Goal: Information Seeking & Learning: Learn about a topic

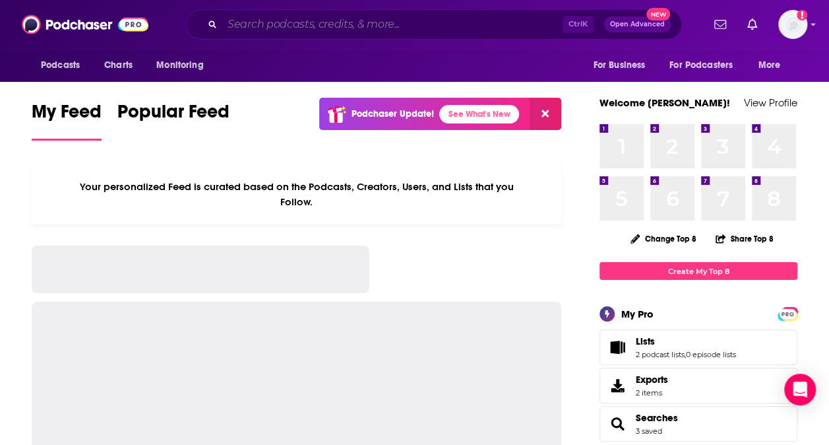
click at [449, 28] on input "Search podcasts, credits, & more..." at bounding box center [392, 24] width 340 height 21
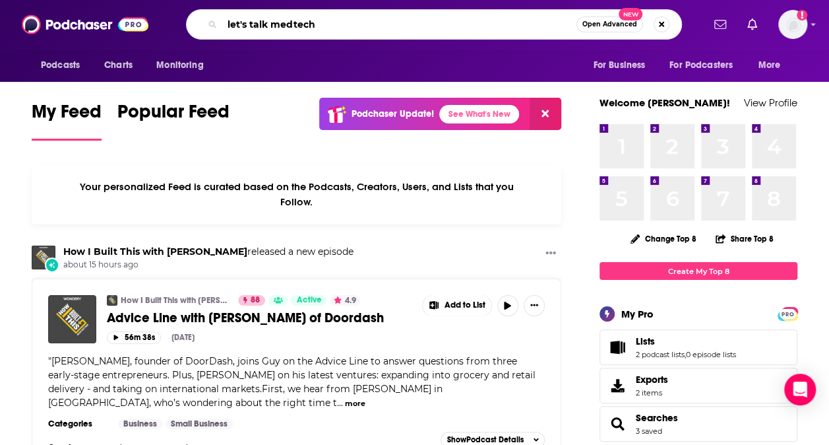
type input "let's talk medtech"
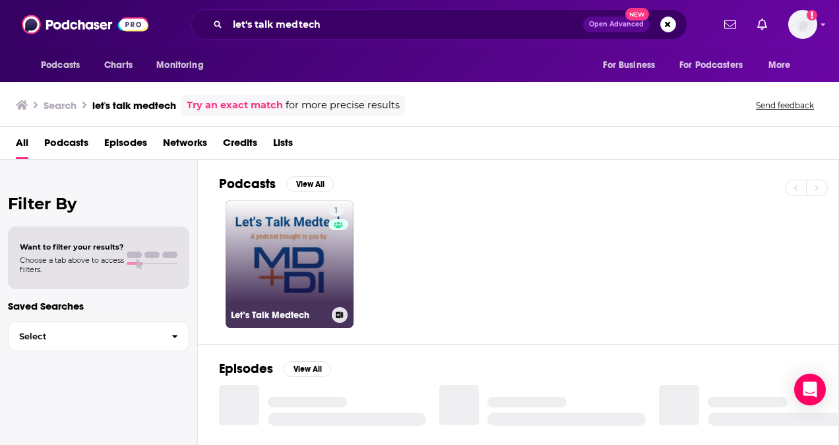
click at [288, 263] on link "1 Let’s Talk Medtech" at bounding box center [290, 264] width 128 height 128
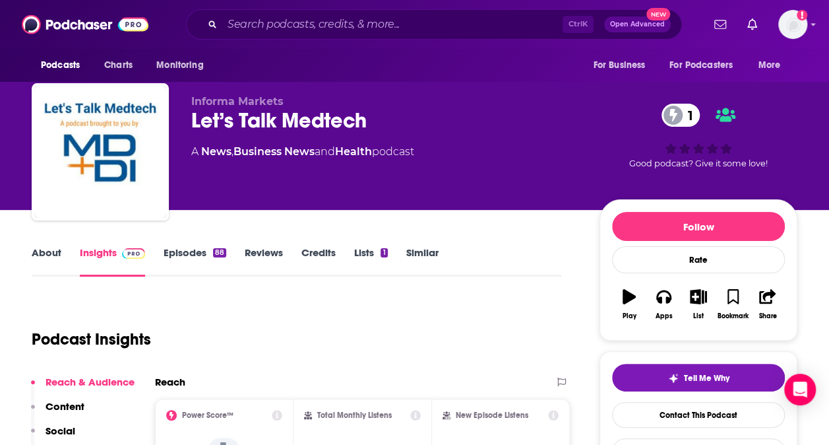
scroll to position [173, 0]
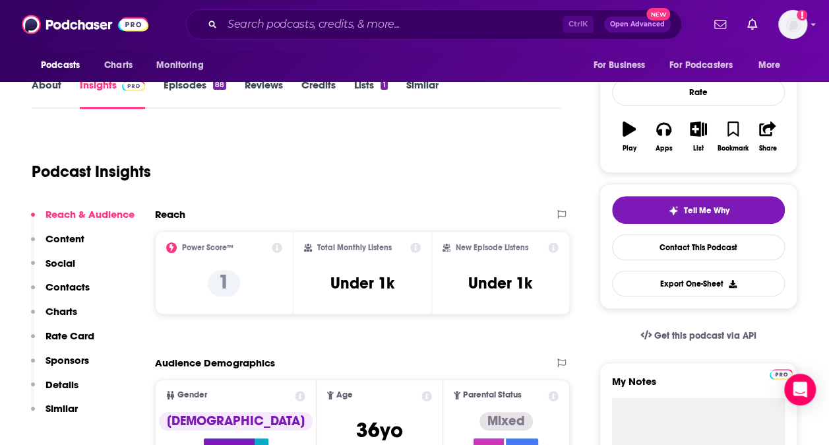
click at [418, 249] on icon at bounding box center [415, 247] width 11 height 11
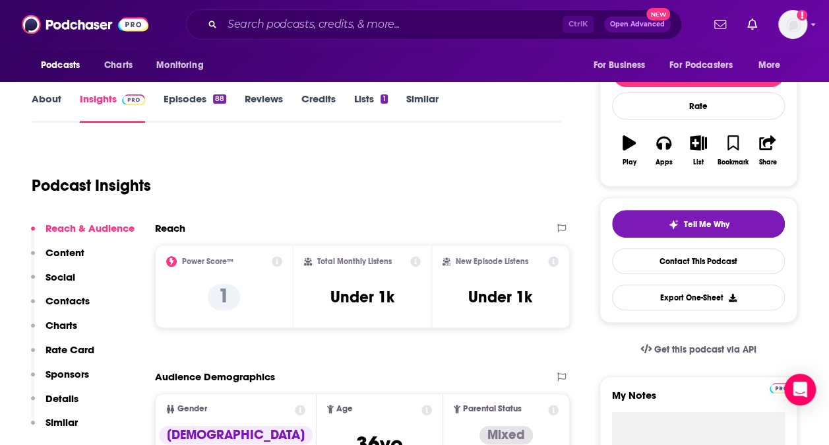
scroll to position [156, 0]
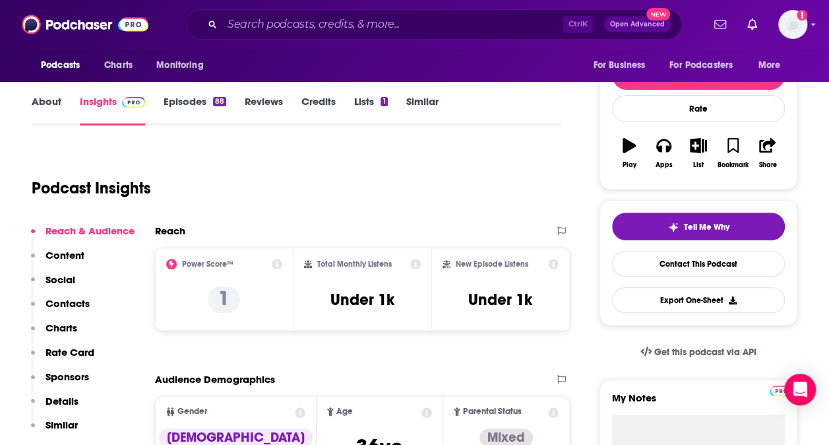
click at [278, 267] on icon at bounding box center [277, 264] width 11 height 11
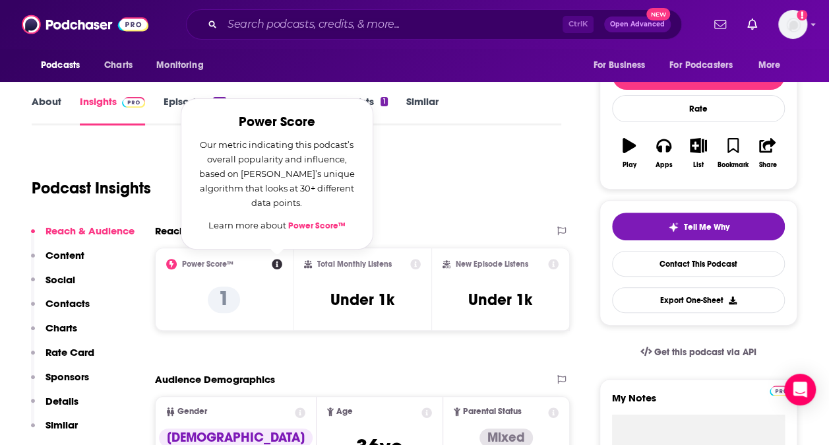
click at [430, 156] on div "Podcast Insights" at bounding box center [291, 179] width 519 height 67
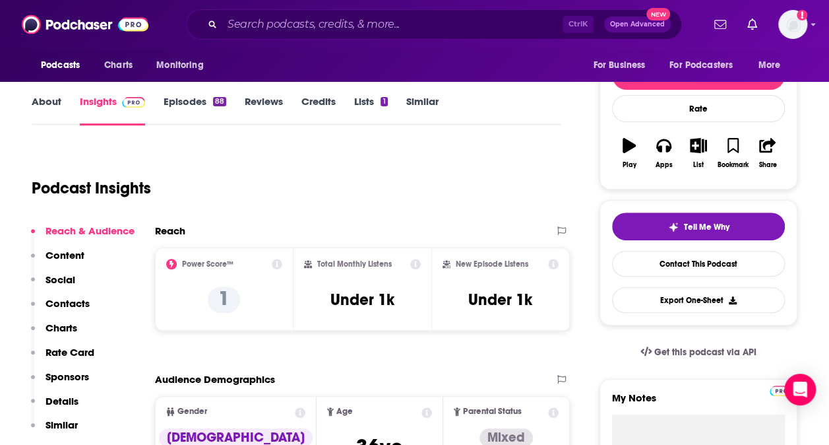
click at [414, 265] on icon at bounding box center [415, 264] width 11 height 11
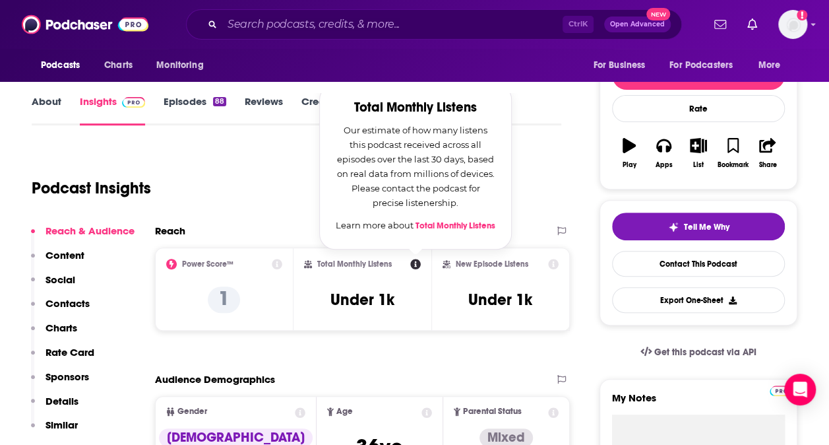
click at [298, 214] on div "Podcast Insights" at bounding box center [297, 185] width 530 height 78
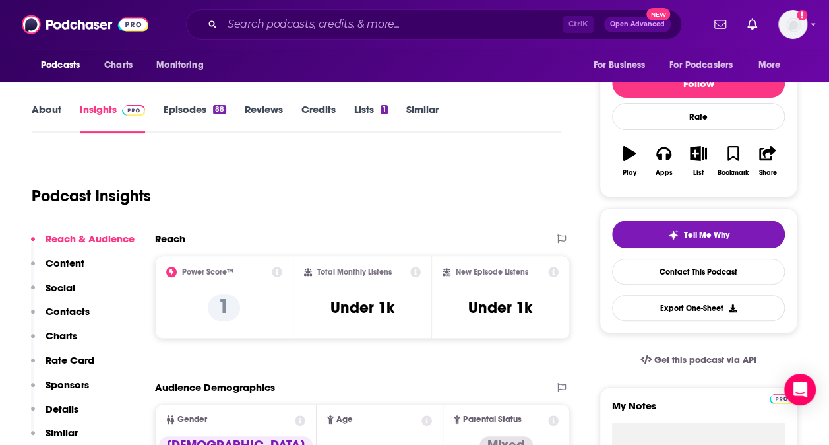
scroll to position [148, 0]
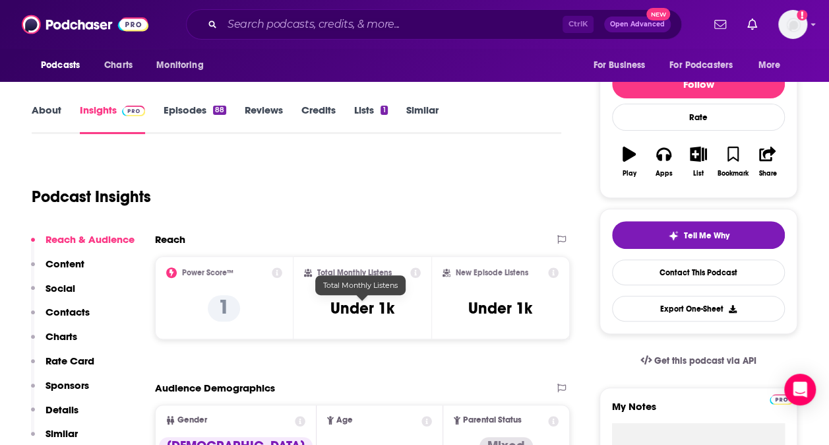
click at [352, 308] on h3 "Under 1k" at bounding box center [363, 308] width 64 height 20
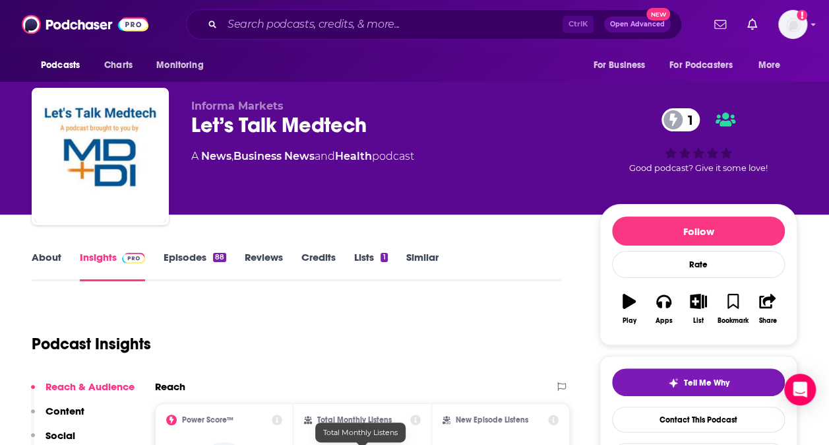
scroll to position [0, 0]
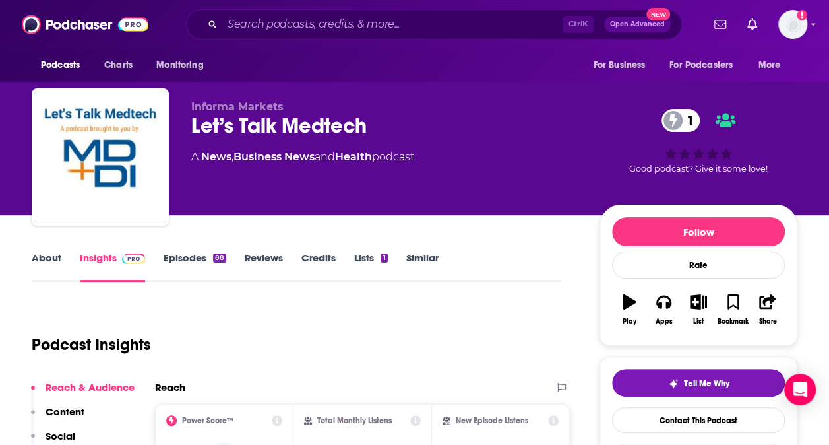
click at [51, 265] on link "About" at bounding box center [47, 266] width 30 height 30
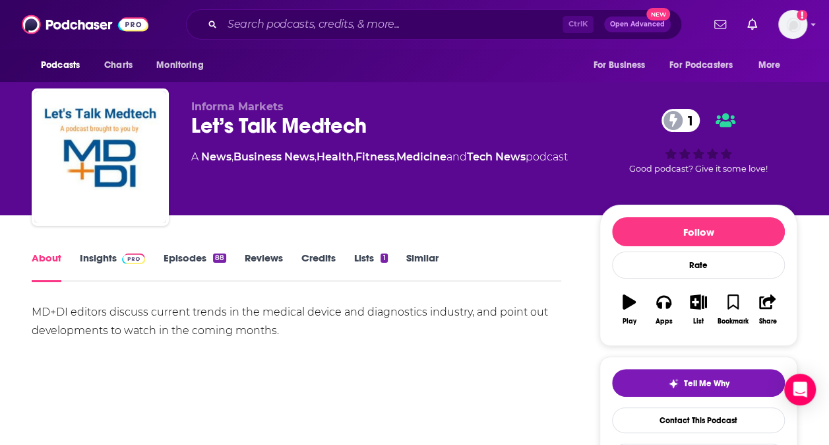
click at [102, 263] on link "Insights" at bounding box center [112, 266] width 65 height 30
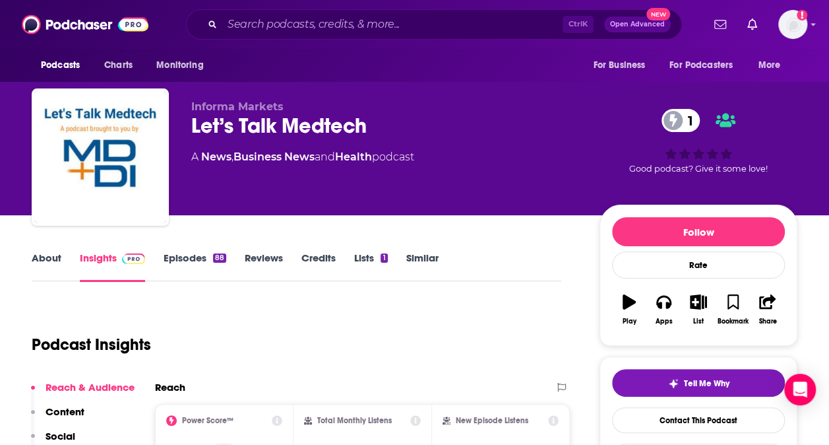
scroll to position [194, 0]
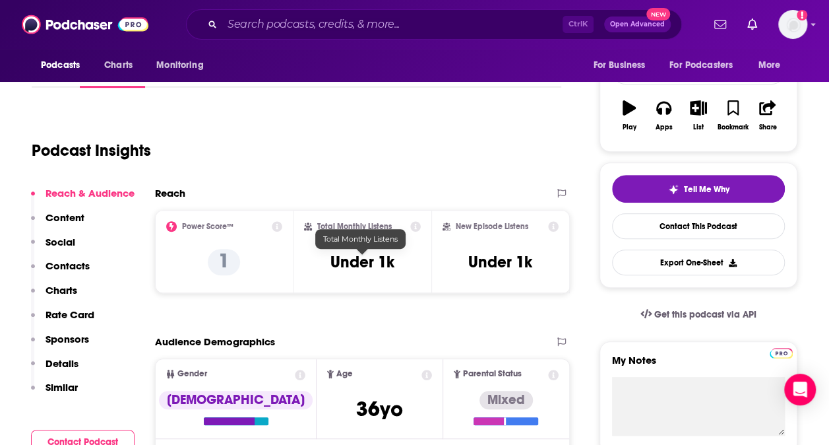
click at [362, 263] on h3 "Under 1k" at bounding box center [363, 262] width 64 height 20
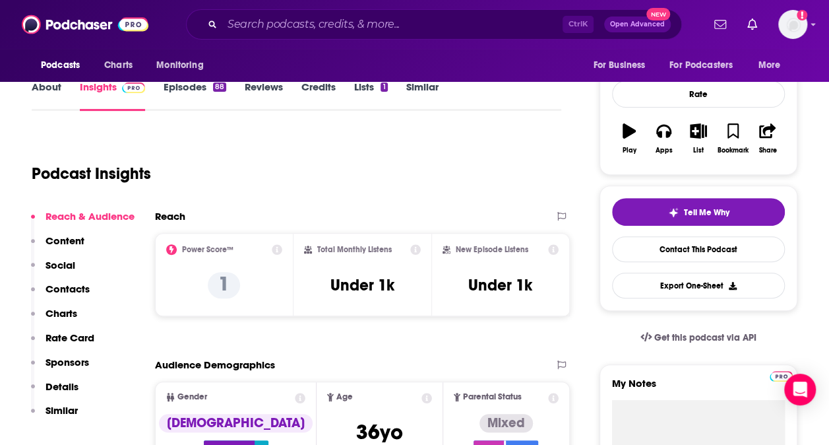
scroll to position [0, 0]
